Goal: Task Accomplishment & Management: Complete application form

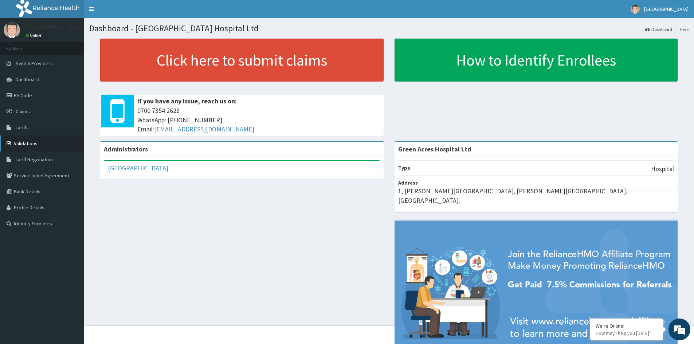
click at [23, 141] on link "Validations" at bounding box center [42, 143] width 84 height 16
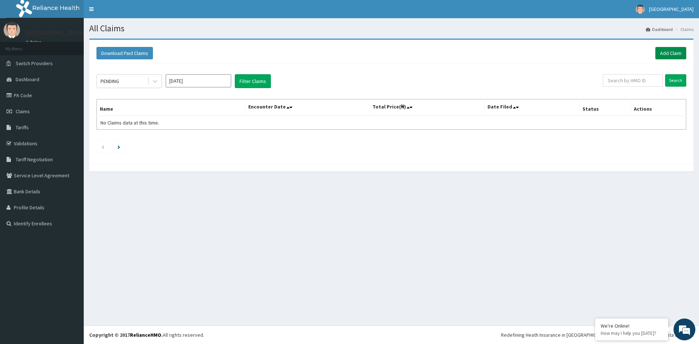
click at [667, 55] on link "Add Claim" at bounding box center [670, 53] width 31 height 12
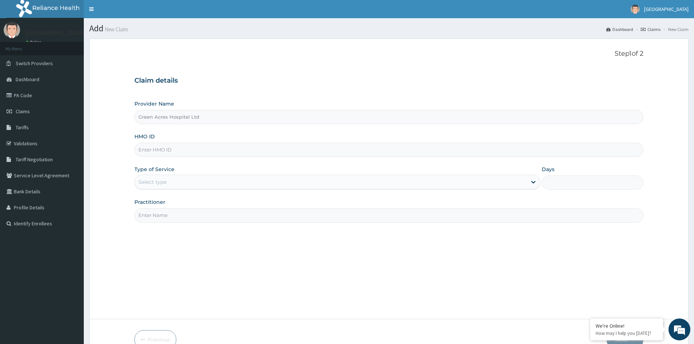
click at [185, 152] on input "HMO ID" at bounding box center [388, 150] width 509 height 14
type input "SLS/10001/A"
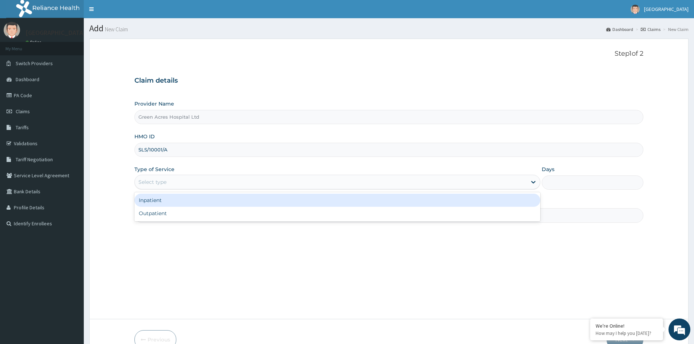
click at [205, 180] on div "Select type" at bounding box center [331, 182] width 392 height 12
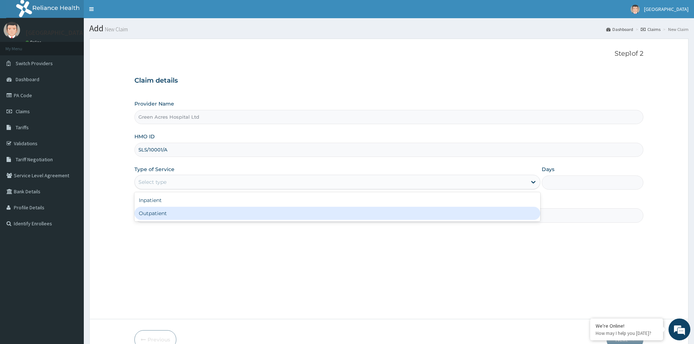
click at [192, 211] on div "Outpatient" at bounding box center [337, 213] width 406 height 13
type input "1"
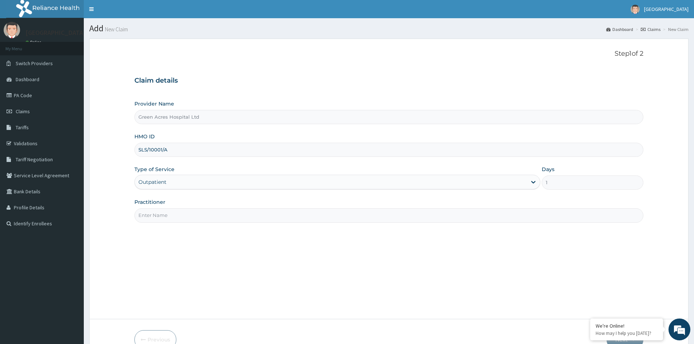
click at [179, 219] on input "Practitioner" at bounding box center [388, 215] width 509 height 14
type input "DR CHINELO"
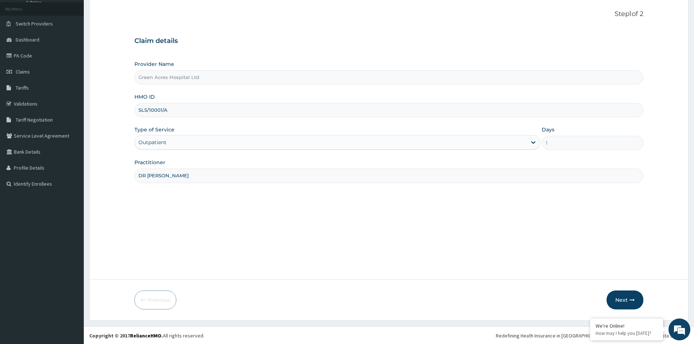
scroll to position [40, 0]
click at [630, 305] on button "Next" at bounding box center [624, 299] width 37 height 19
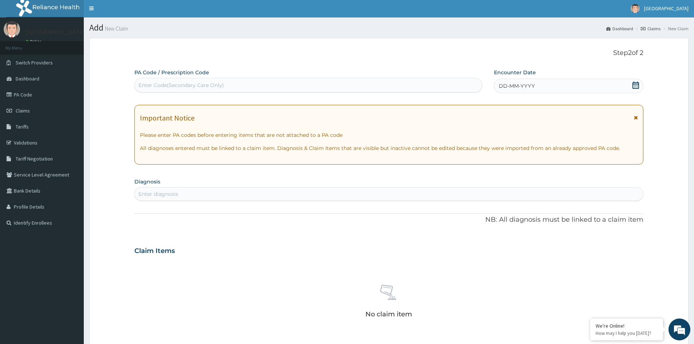
scroll to position [0, 0]
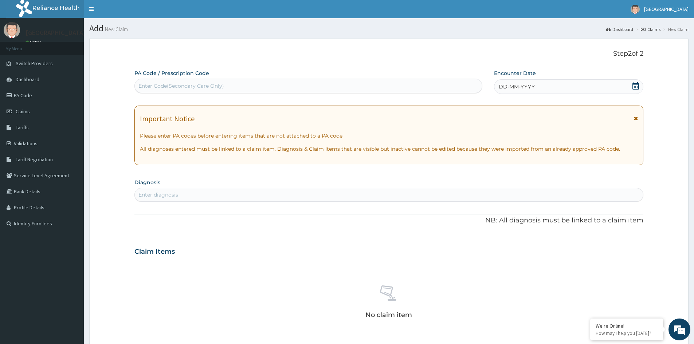
click at [451, 89] on div "Enter Code(Secondary Care Only)" at bounding box center [308, 86] width 347 height 12
drag, startPoint x: 267, startPoint y: 88, endPoint x: 203, endPoint y: 84, distance: 64.6
click at [203, 84] on div "Enter Code(Secondary Care Only)" at bounding box center [181, 85] width 86 height 7
drag, startPoint x: 303, startPoint y: 88, endPoint x: 217, endPoint y: 83, distance: 86.1
click at [217, 83] on div "Enter Code(Secondary Care Only)" at bounding box center [181, 85] width 86 height 7
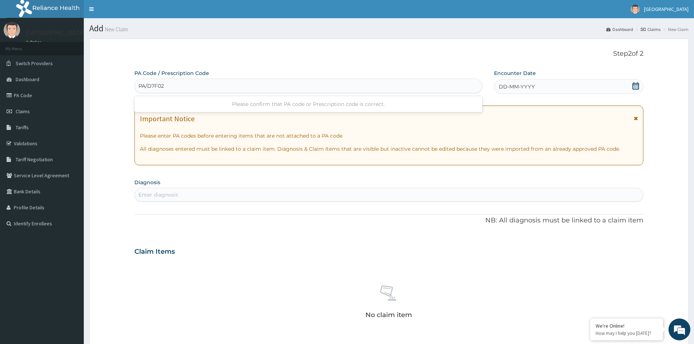
type input "PA/D7F024"
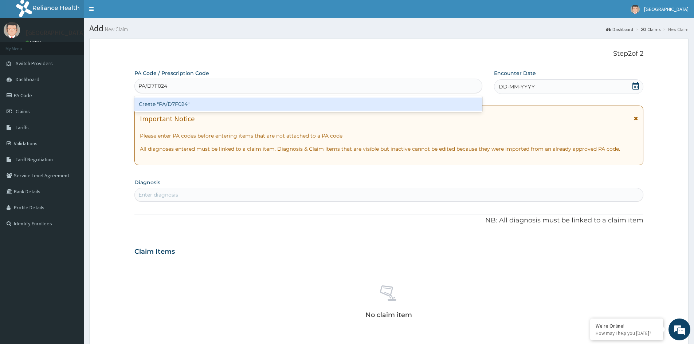
click at [231, 106] on div "Create "PA/D7F024"" at bounding box center [308, 104] width 348 height 13
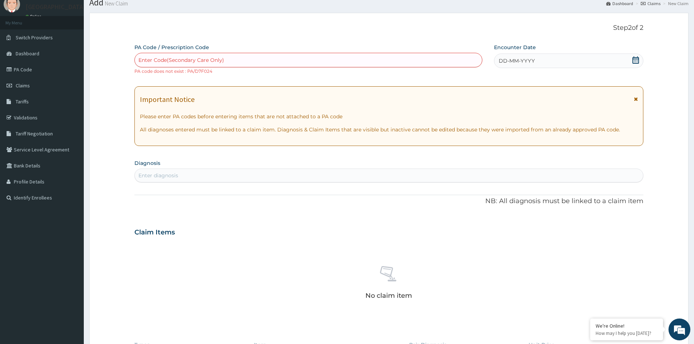
scroll to position [36, 0]
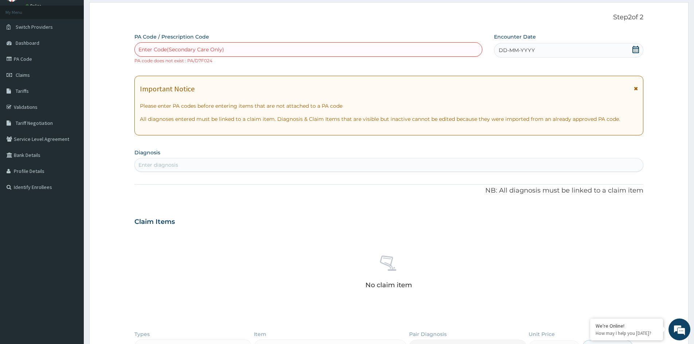
click at [374, 168] on div "Enter diagnosis" at bounding box center [389, 165] width 508 height 12
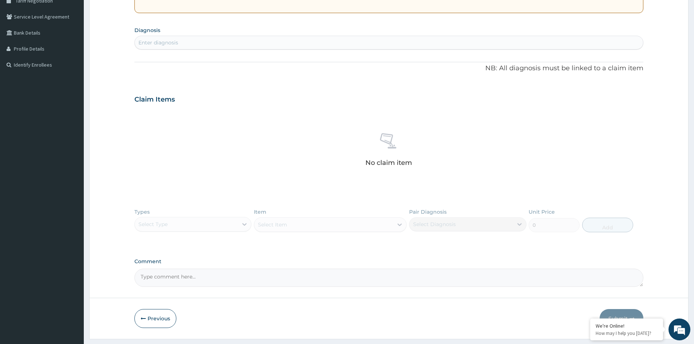
scroll to position [178, 0]
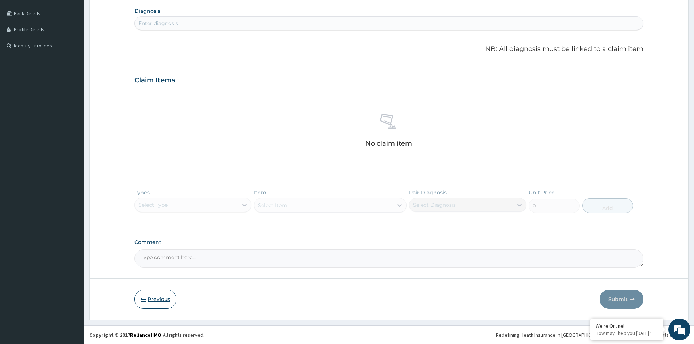
click at [156, 303] on button "Previous" at bounding box center [155, 299] width 42 height 19
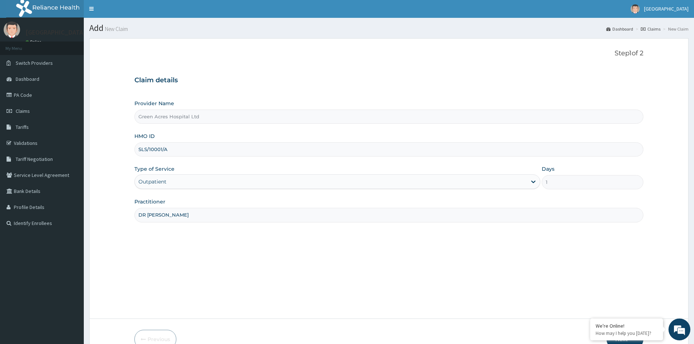
scroll to position [0, 0]
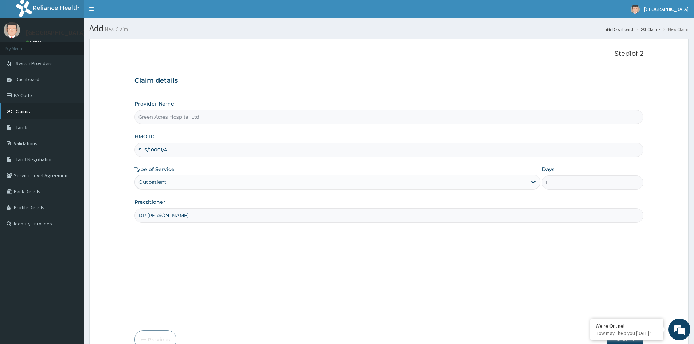
click at [19, 110] on span "Claims" at bounding box center [23, 111] width 14 height 7
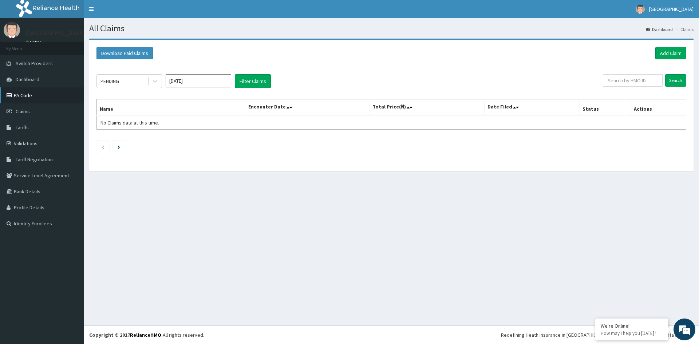
click at [28, 95] on link "PA Code" at bounding box center [42, 95] width 84 height 16
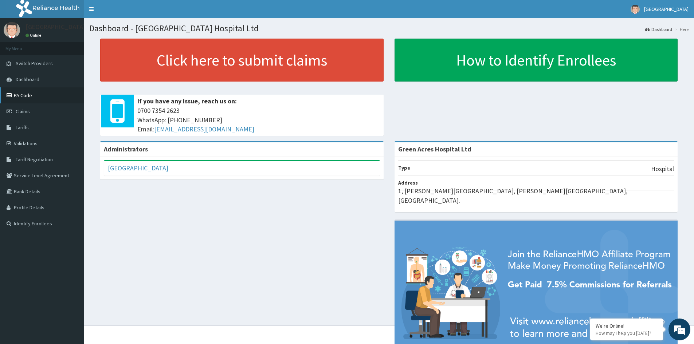
click at [30, 94] on link "PA Code" at bounding box center [42, 95] width 84 height 16
